Goal: Find specific page/section: Find specific page/section

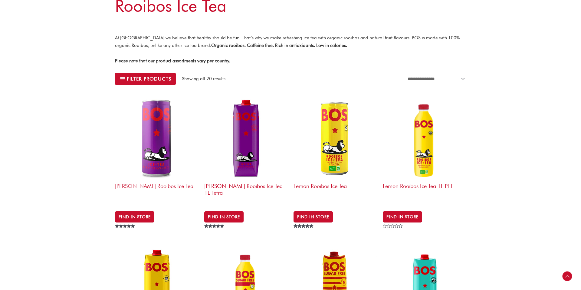
scroll to position [150, 0]
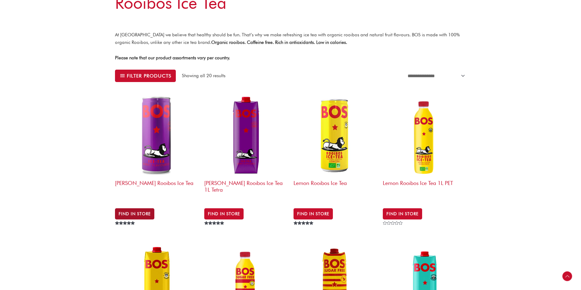
click at [136, 212] on link "Find in Store" at bounding box center [134, 213] width 39 height 11
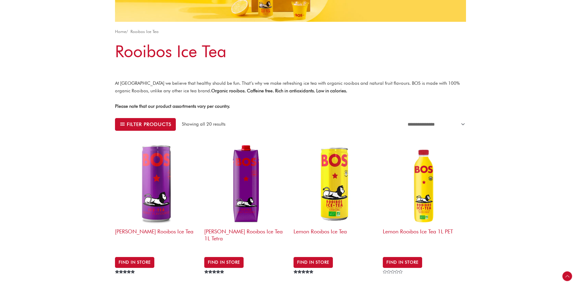
scroll to position [102, 0]
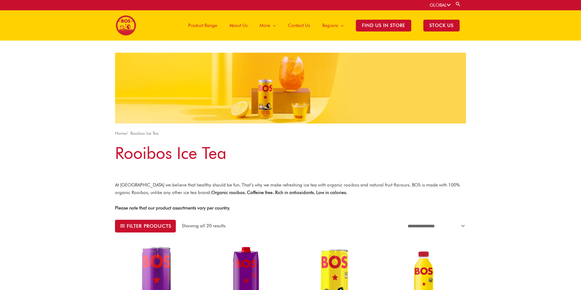
click at [436, 4] on link "GLOBAL" at bounding box center [440, 4] width 21 height 5
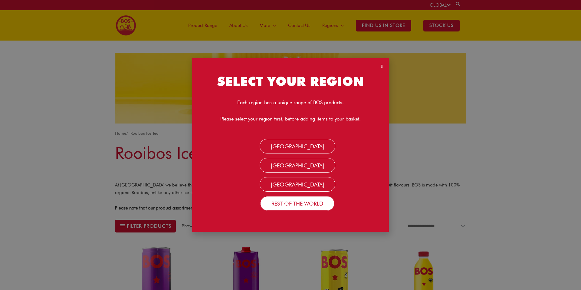
click at [309, 208] on link "Rest Of the World" at bounding box center [297, 203] width 74 height 15
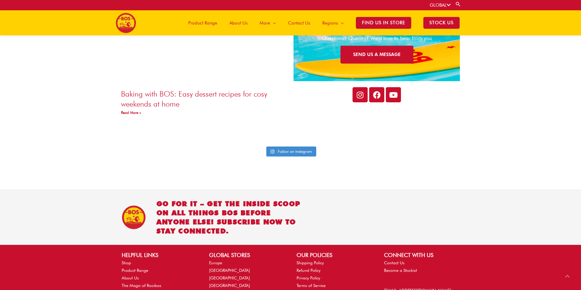
scroll to position [1411, 0]
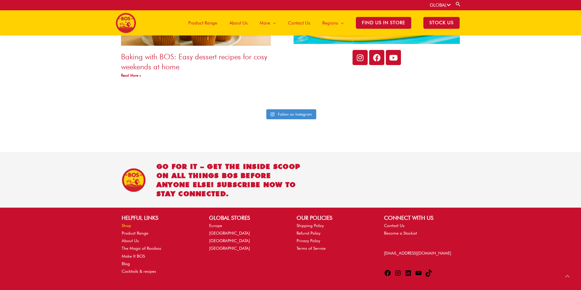
click at [125, 223] on link "Shop" at bounding box center [126, 225] width 9 height 5
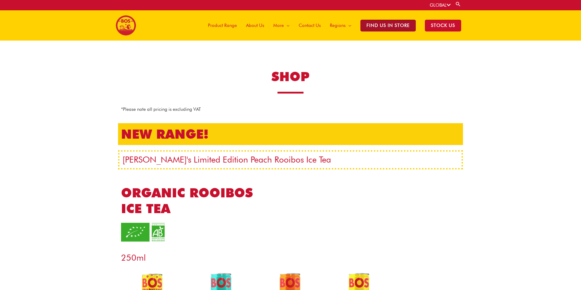
click at [400, 26] on span "Find Us in Store" at bounding box center [387, 26] width 55 height 12
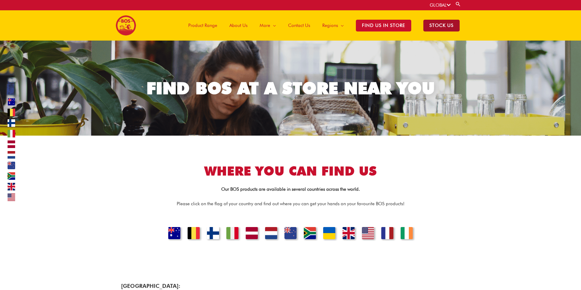
click at [442, 23] on span "STOCK US" at bounding box center [441, 26] width 36 height 12
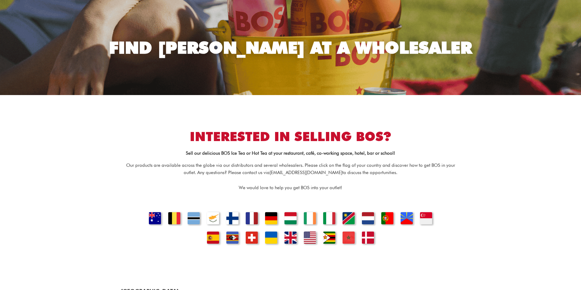
scroll to position [41, 0]
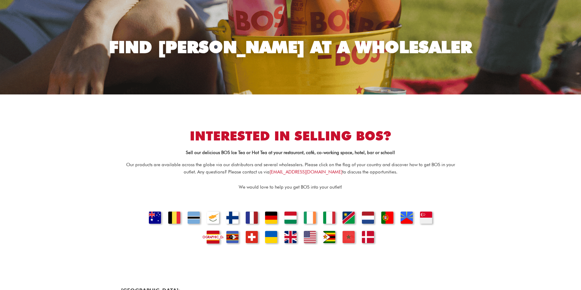
click at [210, 238] on link "[GEOGRAPHIC_DATA]" at bounding box center [213, 235] width 21 height 21
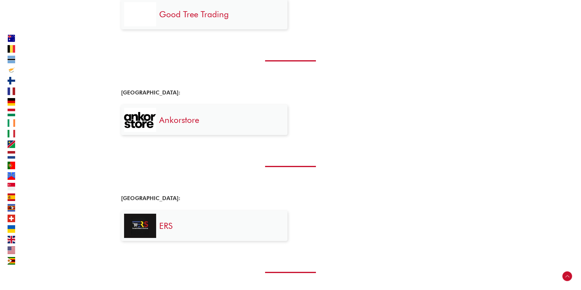
scroll to position [2376, 0]
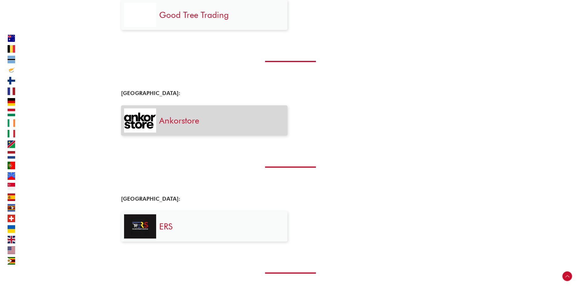
click at [194, 123] on link "Ankorstore" at bounding box center [179, 120] width 40 height 10
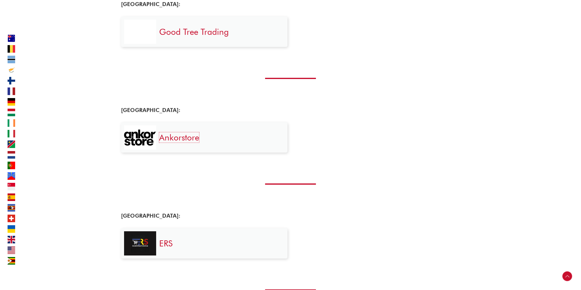
scroll to position [2356, 0]
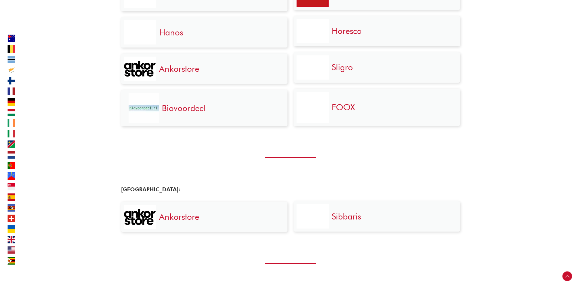
scroll to position [738, 0]
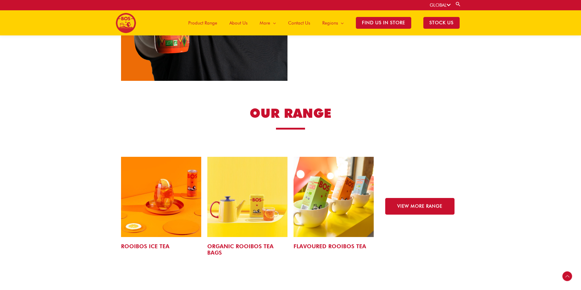
scroll to position [853, 0]
